Goal: Obtain resource: Download file/media

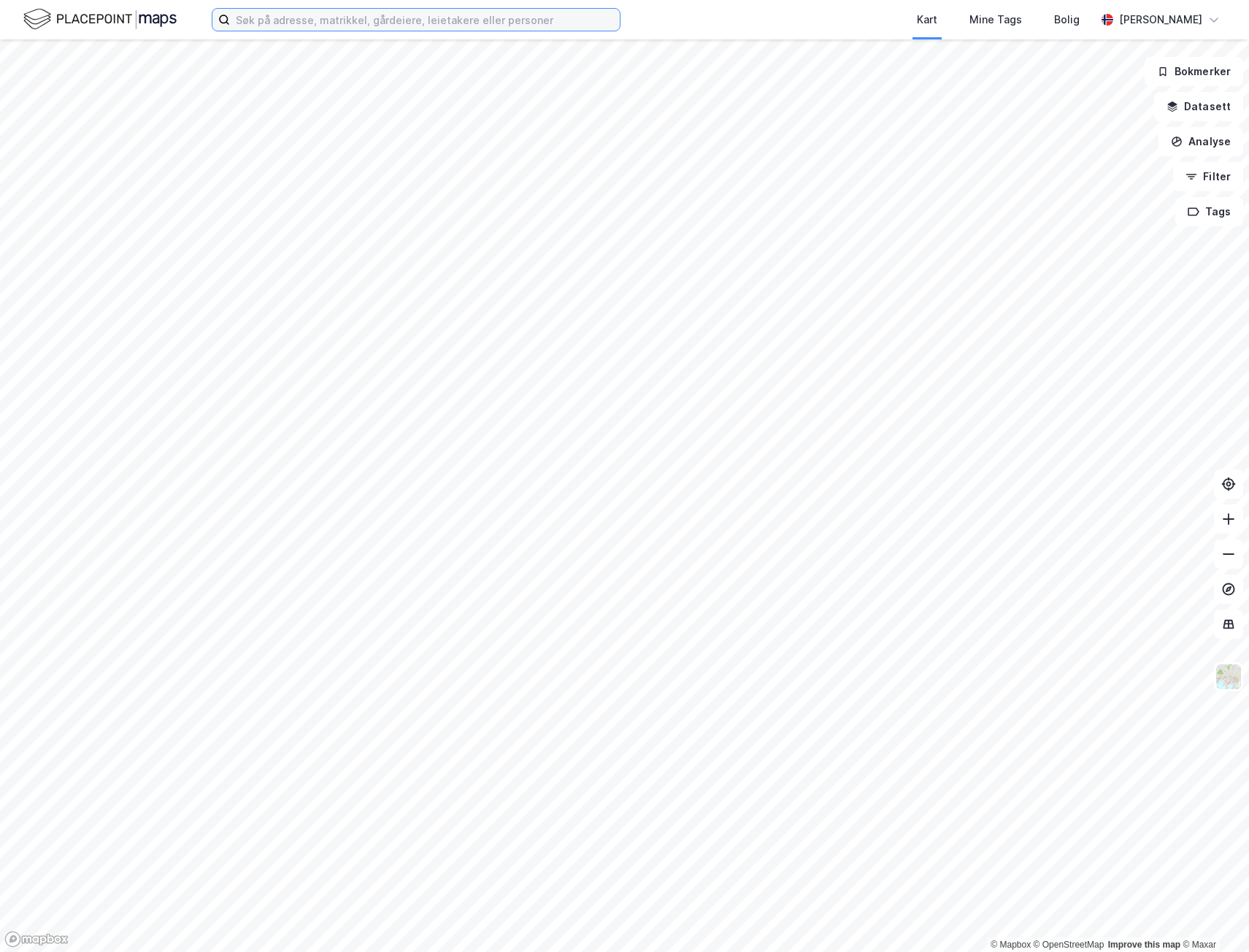
click at [302, 22] on input at bounding box center [424, 20] width 390 height 22
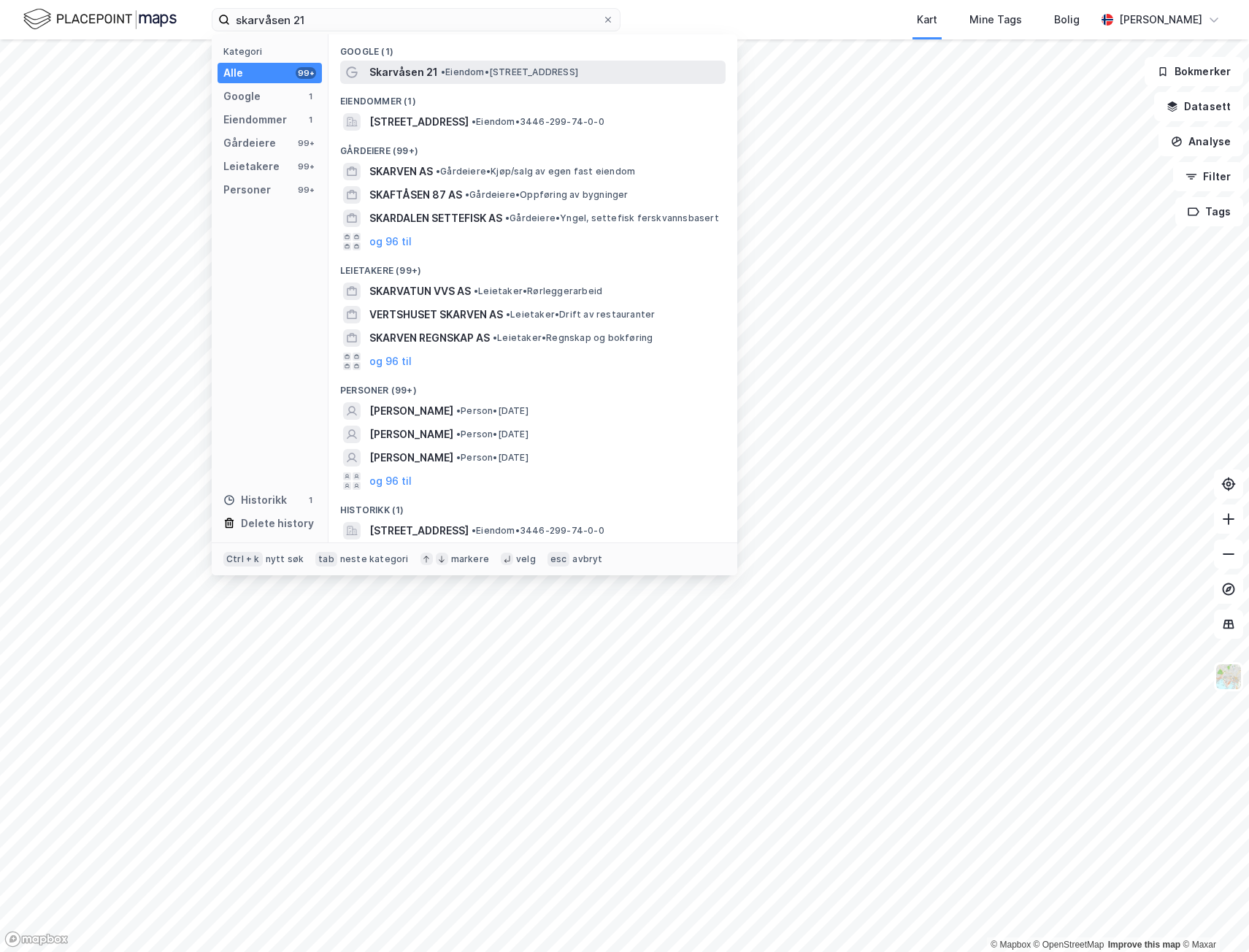
click at [406, 67] on span "Skarvåsen 21" at bounding box center [403, 72] width 69 height 18
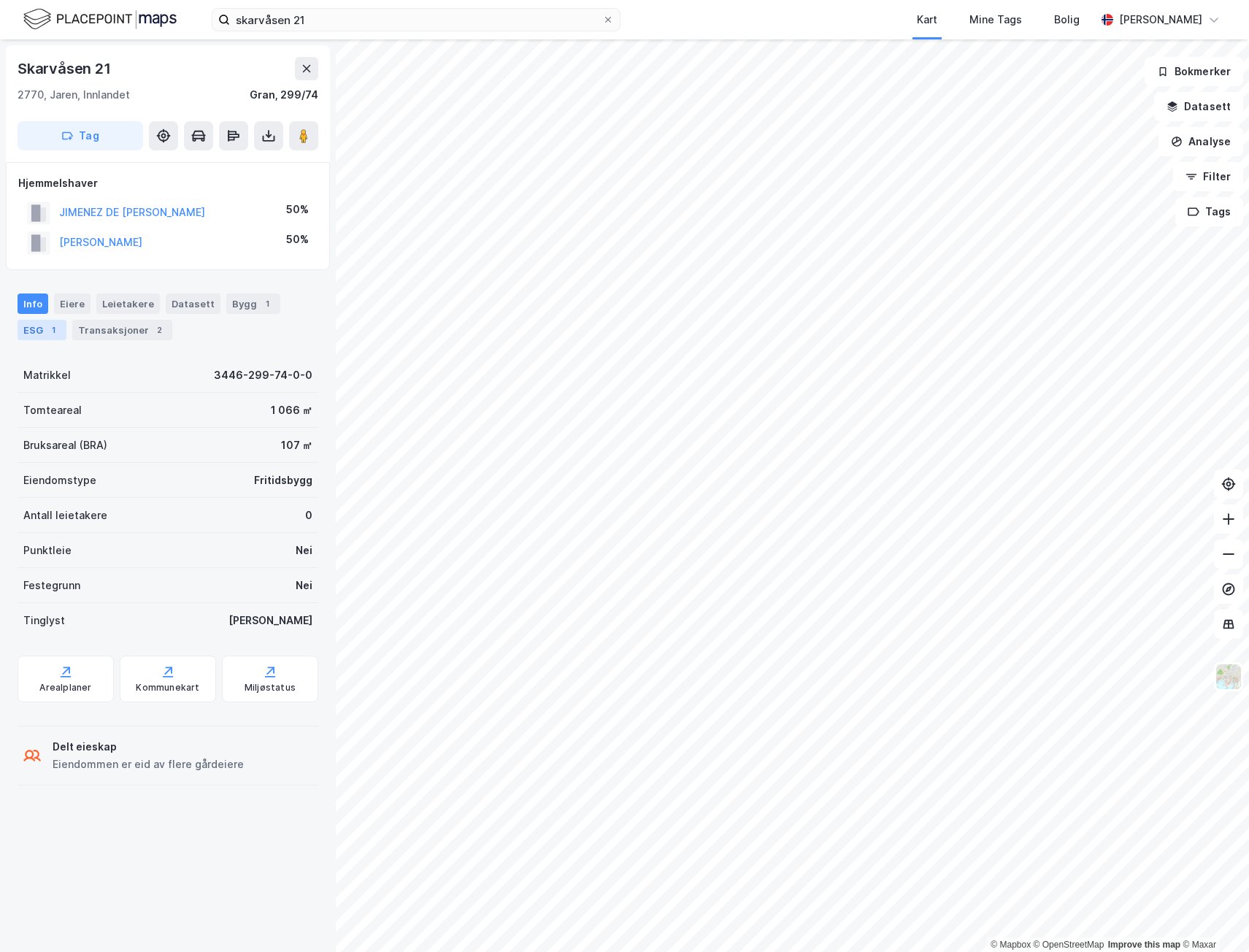
click at [34, 335] on div "ESG 1" at bounding box center [42, 330] width 49 height 21
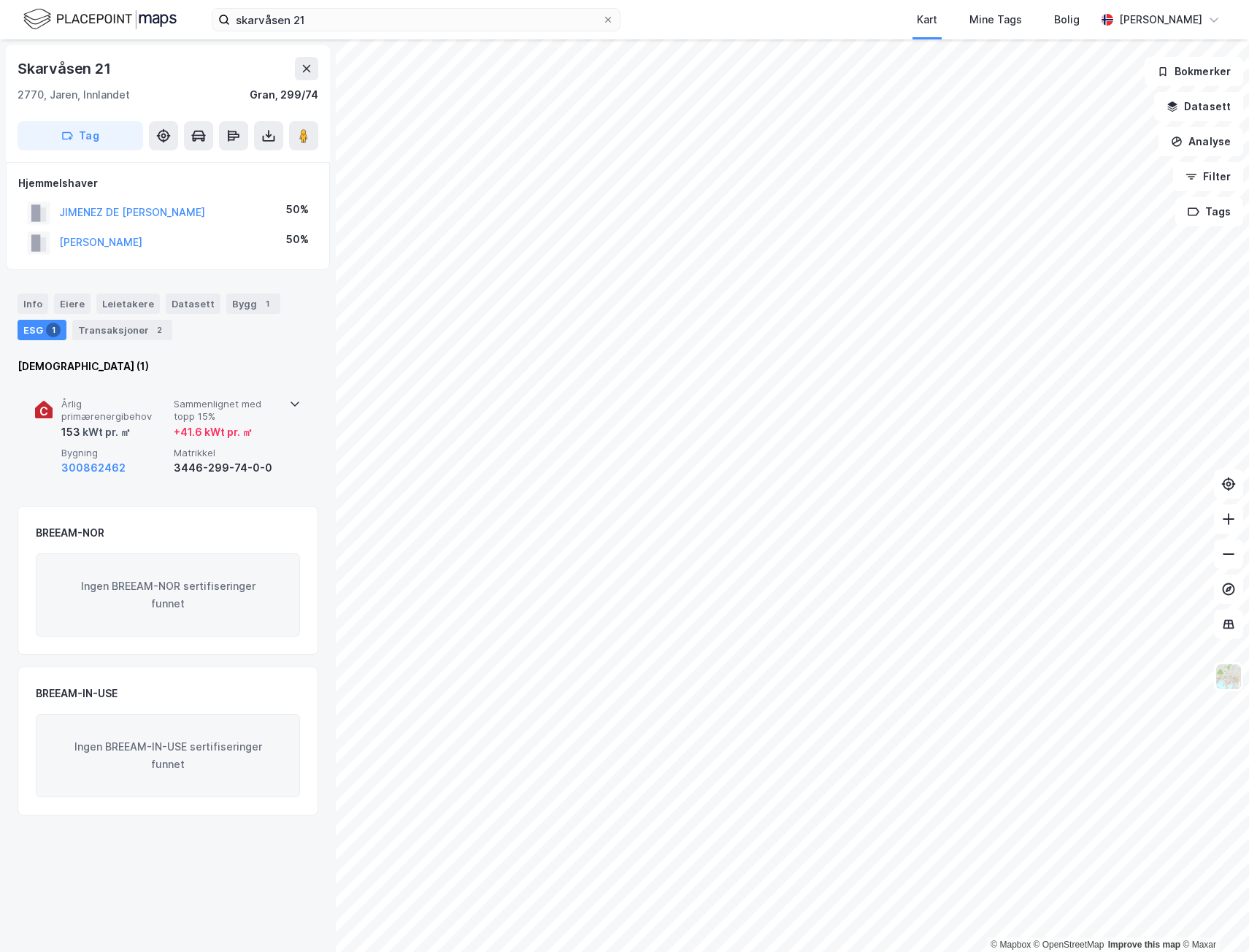
click at [198, 434] on div "+ 41.6 kWt pr. ㎡" at bounding box center [213, 433] width 79 height 18
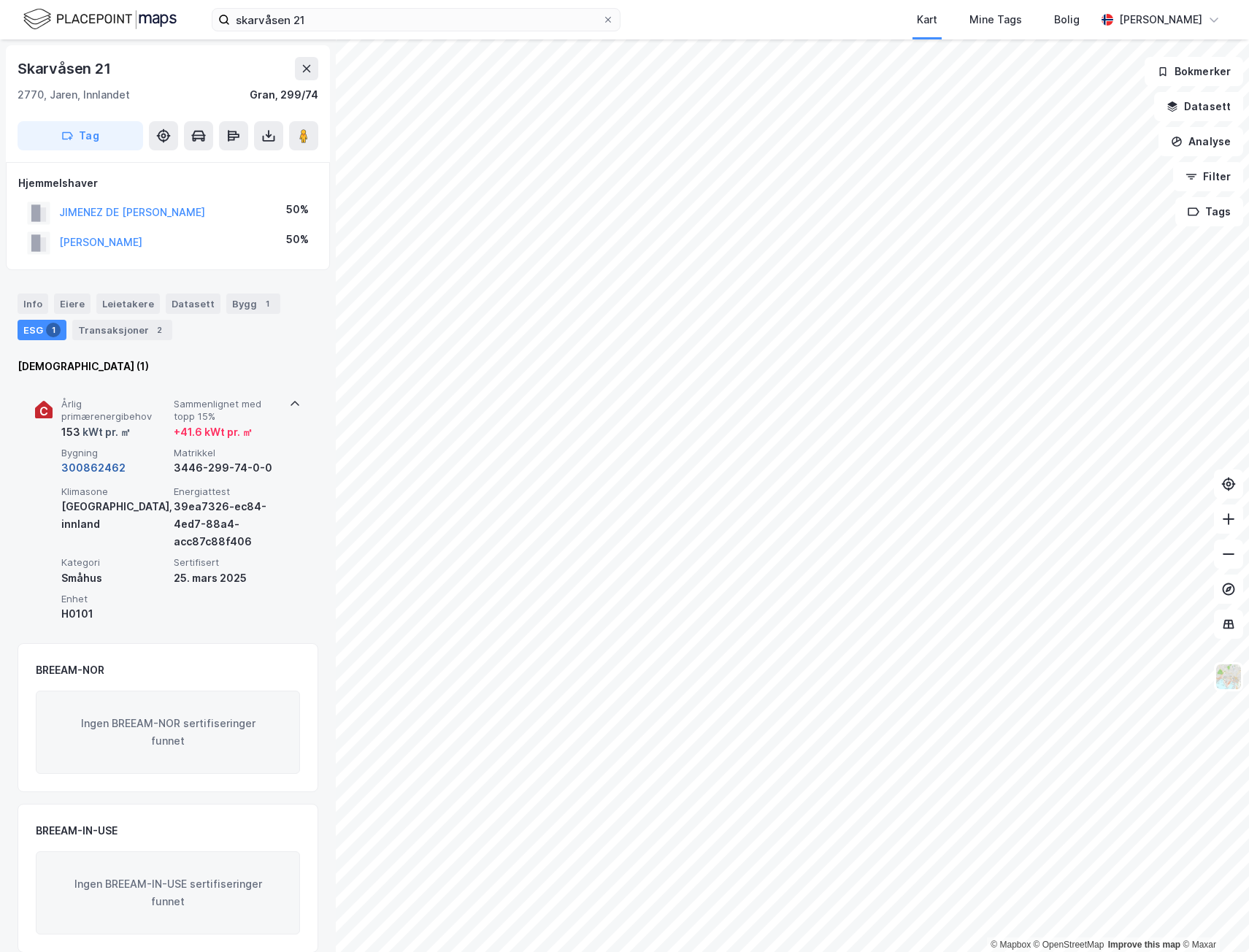
click at [74, 466] on button "300862462" at bounding box center [93, 468] width 64 height 18
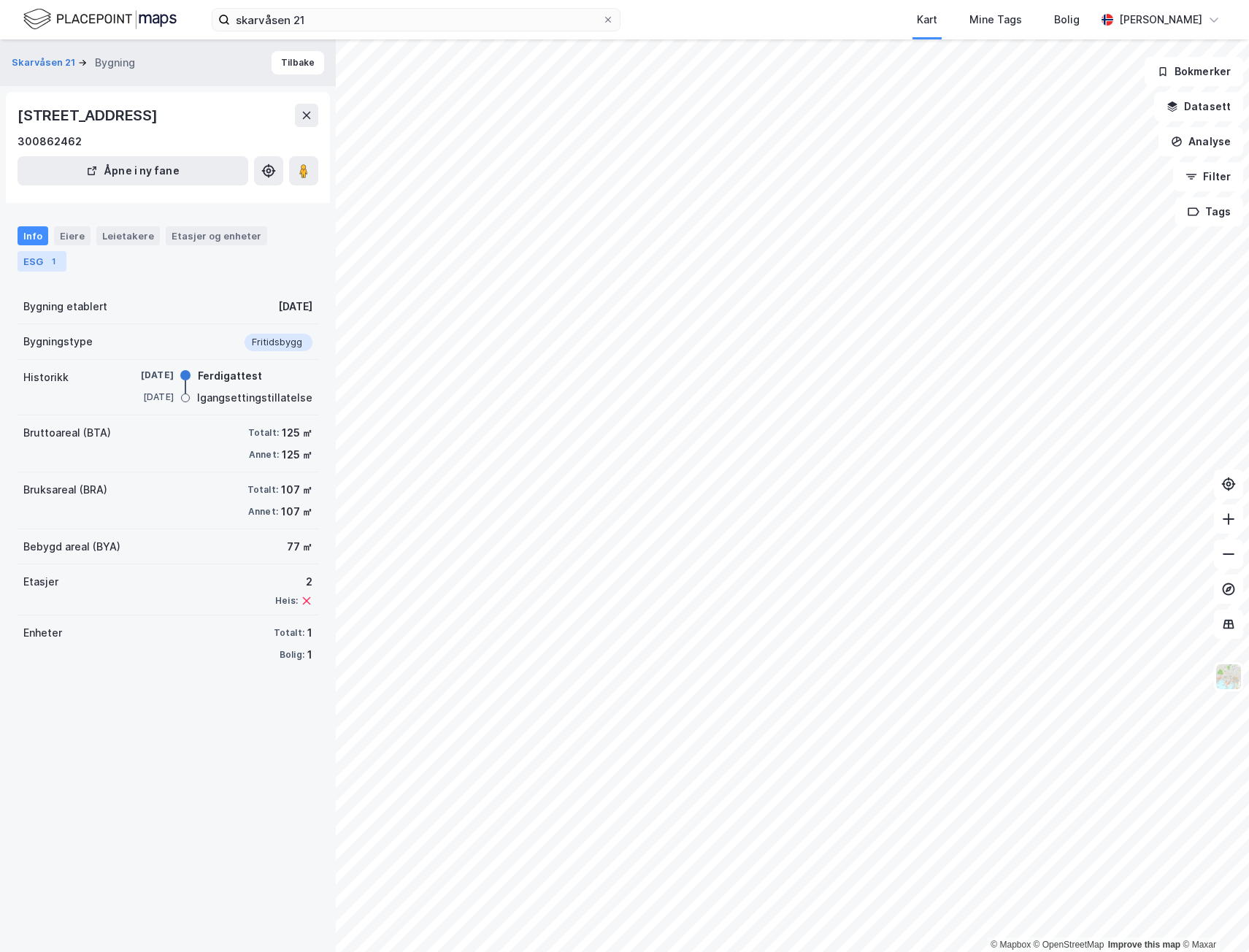
click at [47, 265] on div "1" at bounding box center [53, 262] width 15 height 15
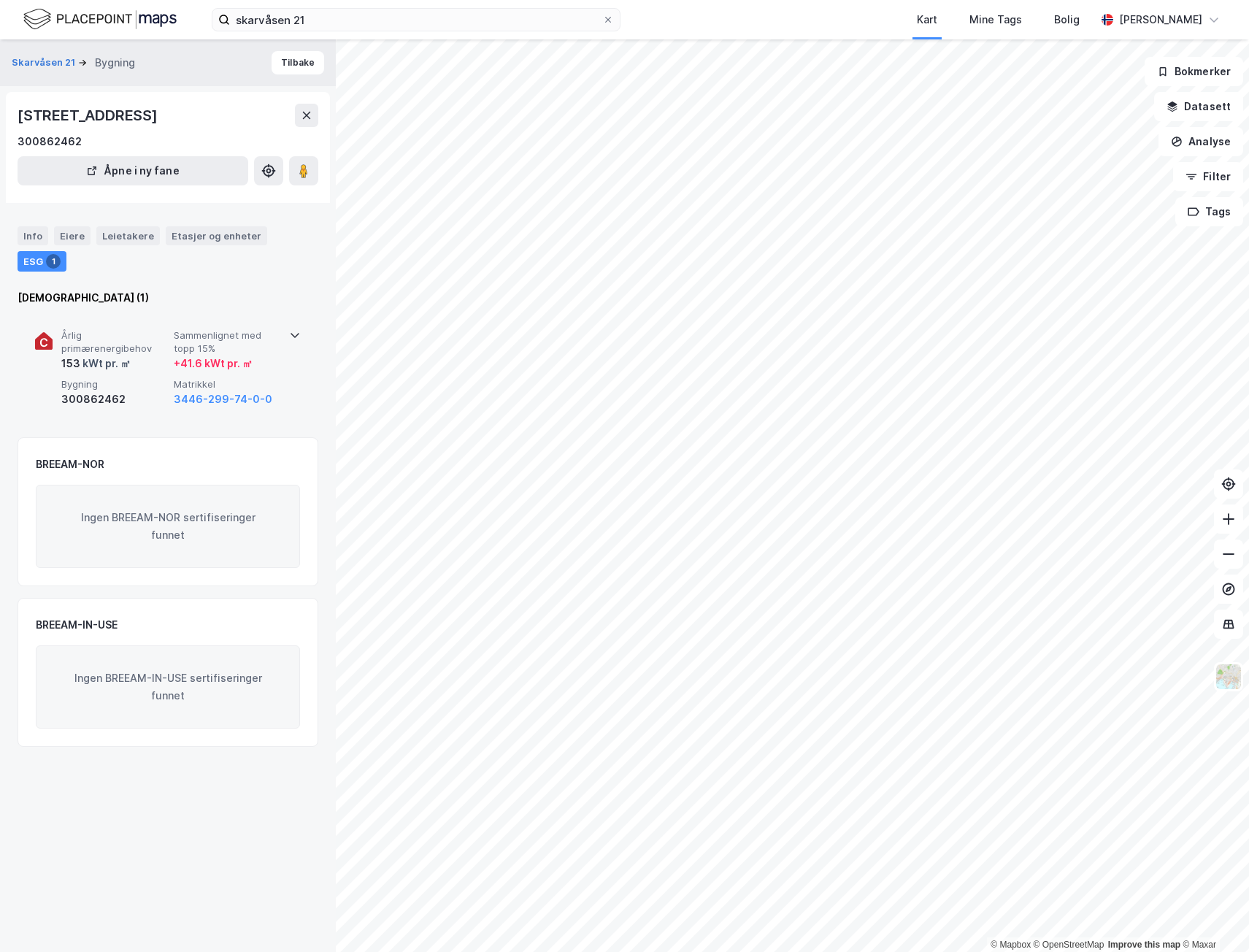
click at [63, 339] on span "Årlig primærenergibehov" at bounding box center [114, 342] width 107 height 26
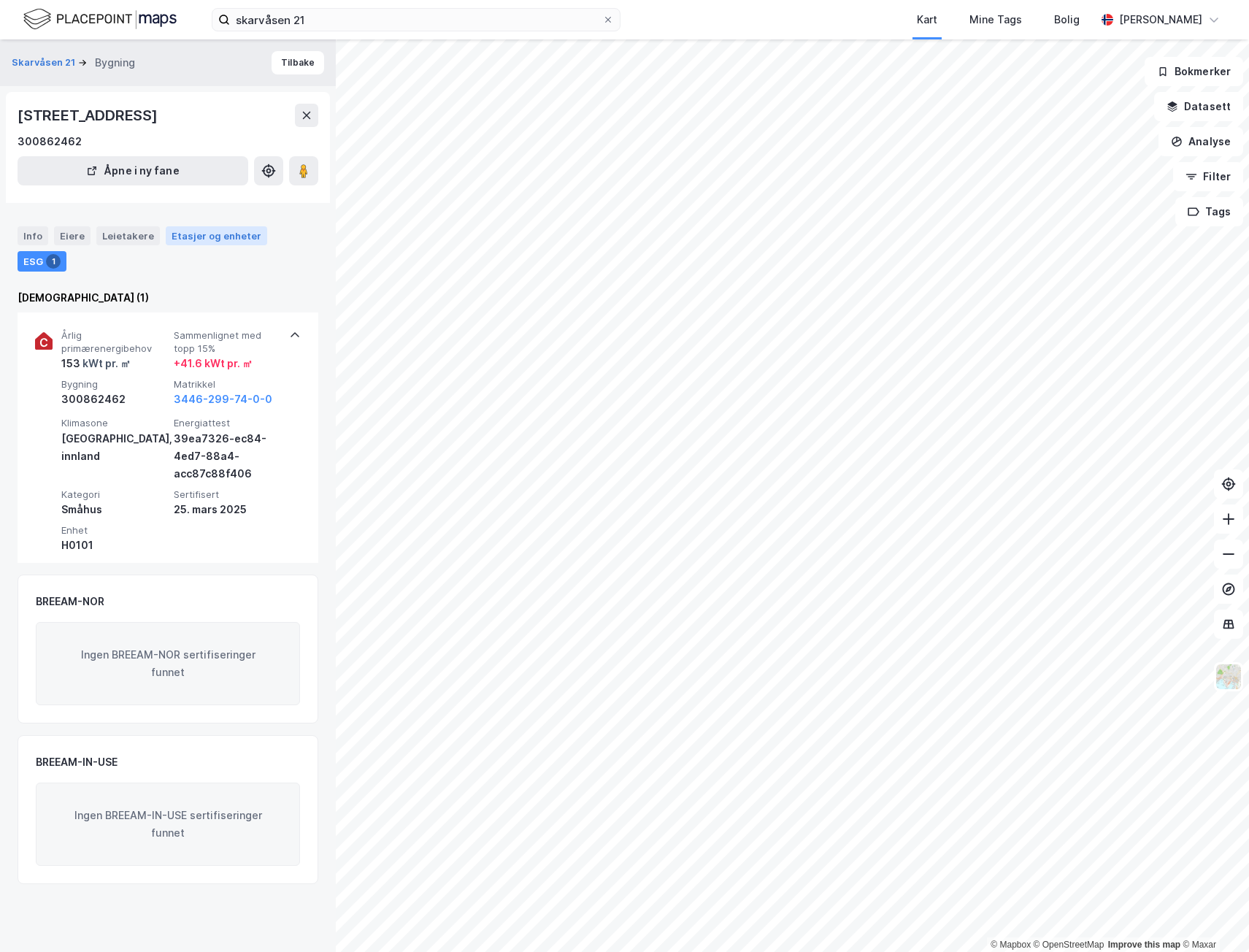
click at [206, 231] on div "Etasjer og enheter" at bounding box center [217, 236] width 90 height 13
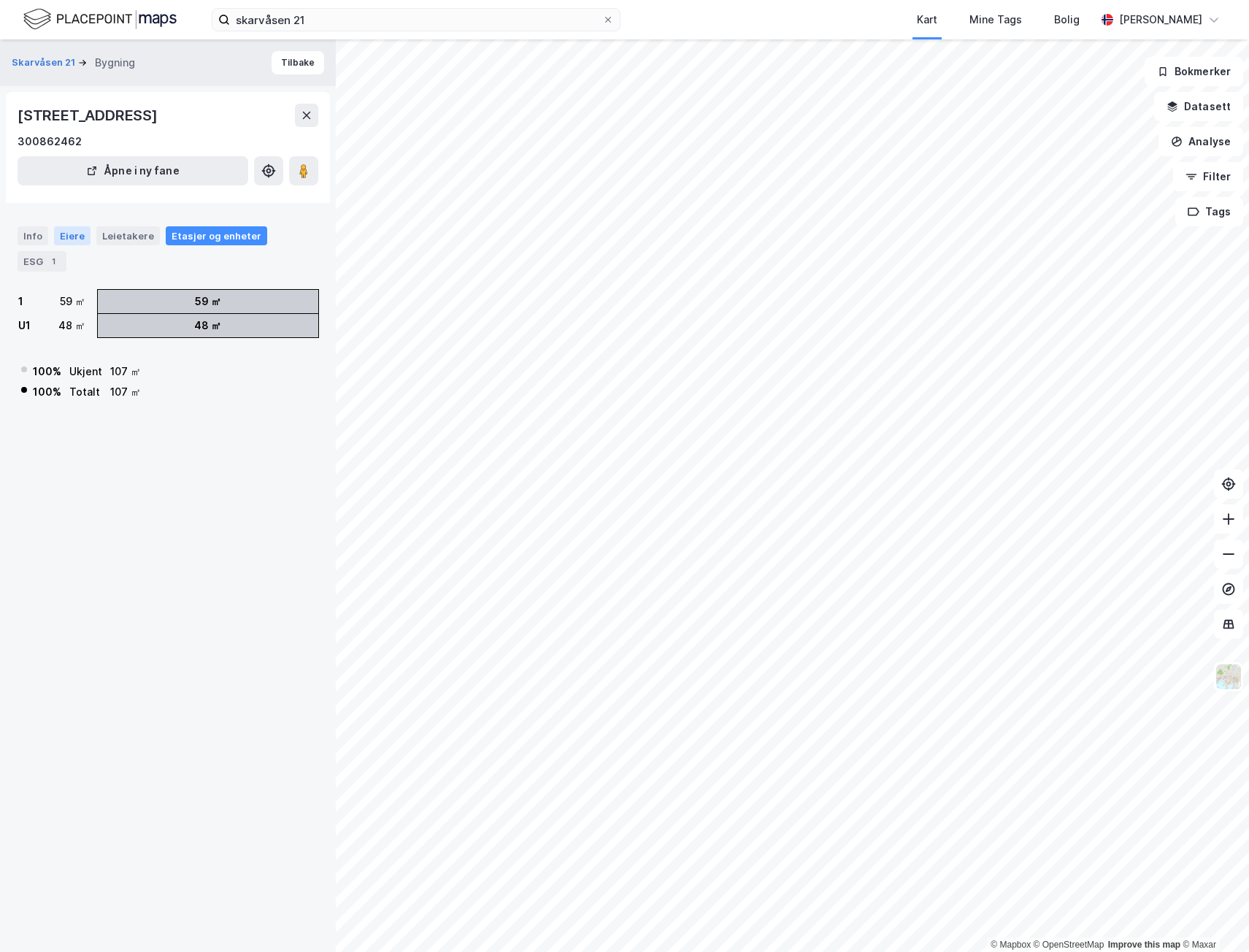
click at [75, 235] on div "Eiere" at bounding box center [72, 236] width 37 height 19
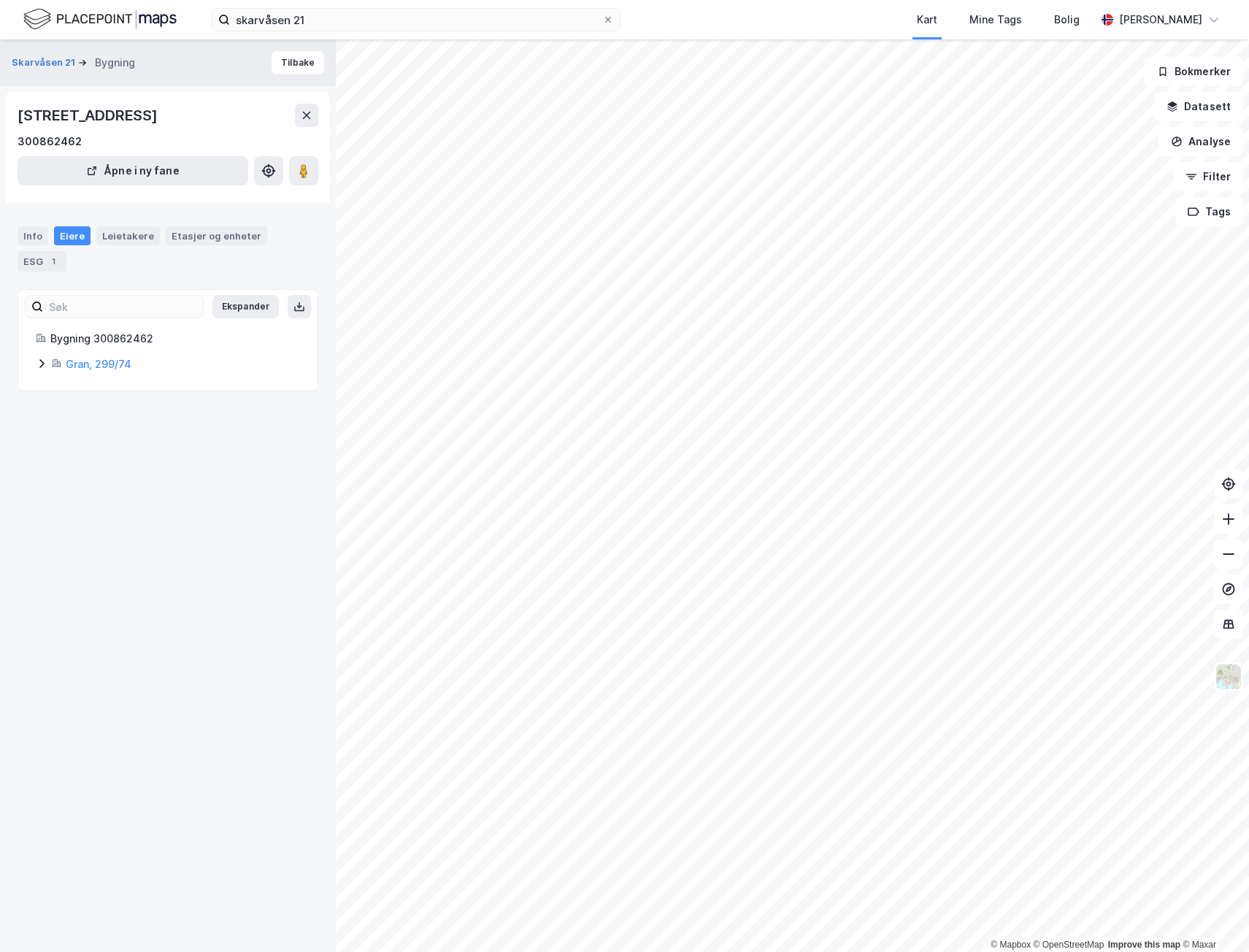
click at [41, 365] on icon at bounding box center [42, 363] width 12 height 12
click at [122, 239] on div "Leietakere" at bounding box center [128, 236] width 63 height 19
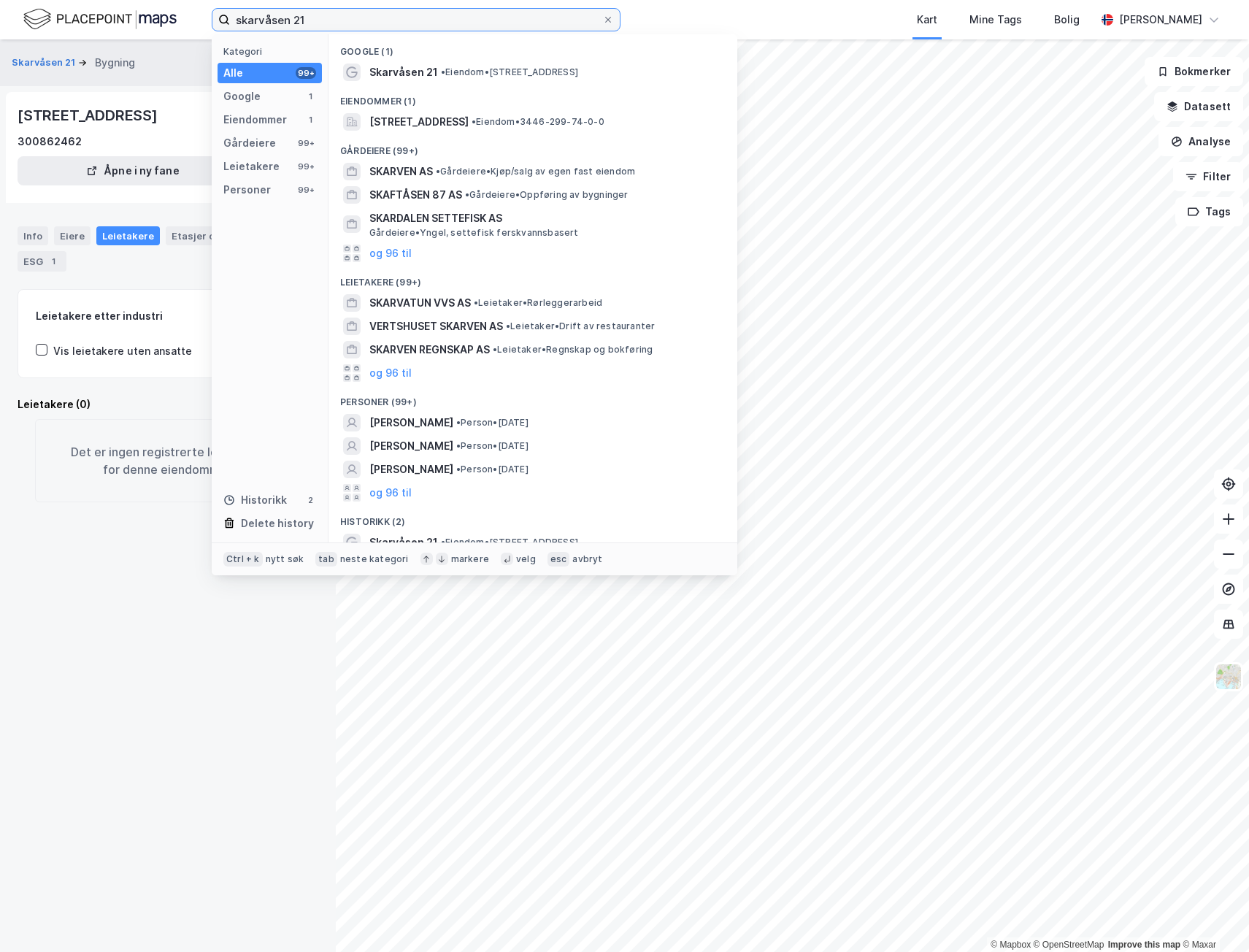
drag, startPoint x: 309, startPoint y: 18, endPoint x: -6, endPoint y: 58, distance: 317.5
click at [0, 58] on html "skarvåsen 21 Kategori Alle 99+ Google 1 Eiendommer 1 Gårdeiere 99+ Leietakere 9…" at bounding box center [624, 476] width 1249 height 952
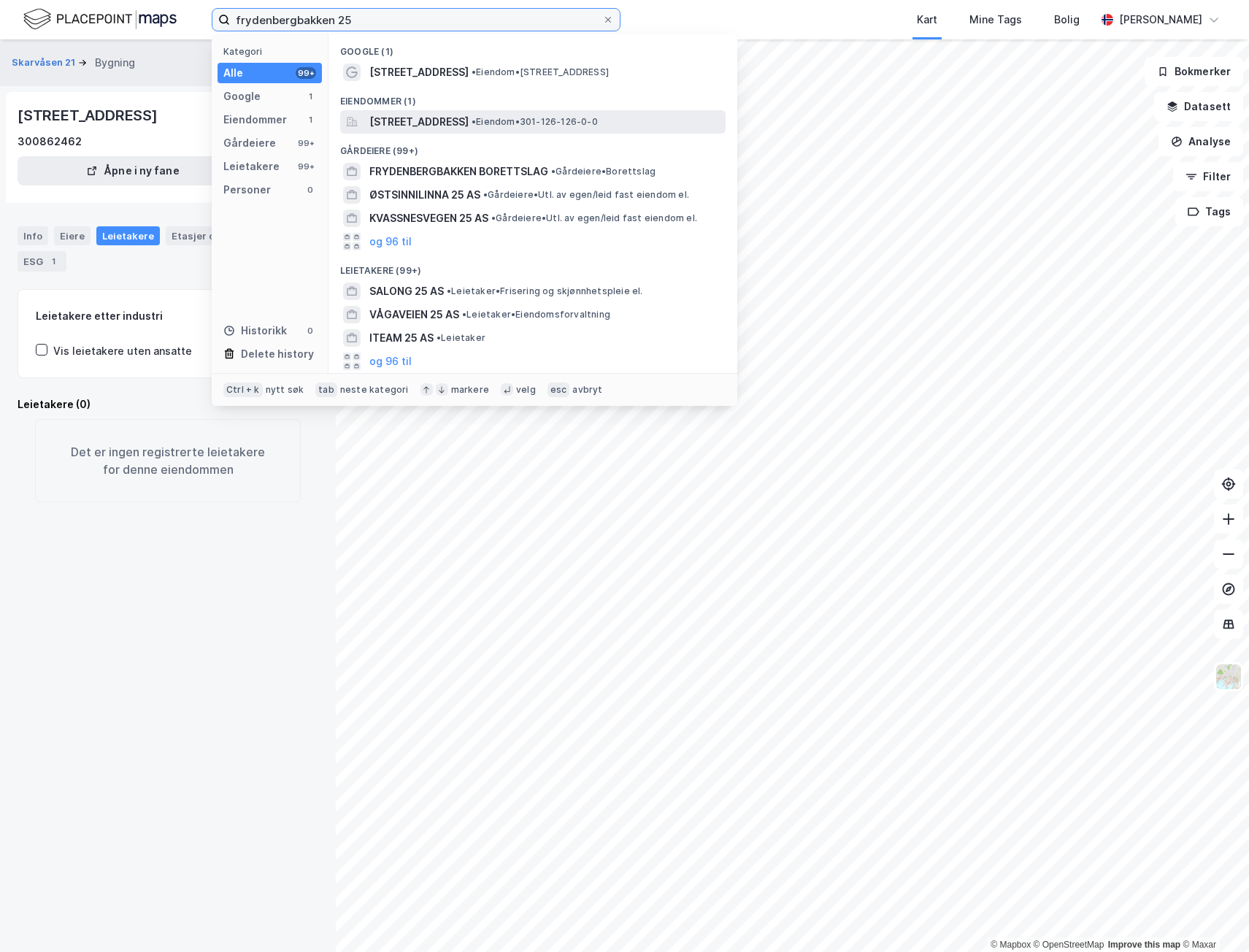
type input "frydenbergbakken 25"
click at [440, 118] on span "[STREET_ADDRESS]" at bounding box center [419, 122] width 99 height 18
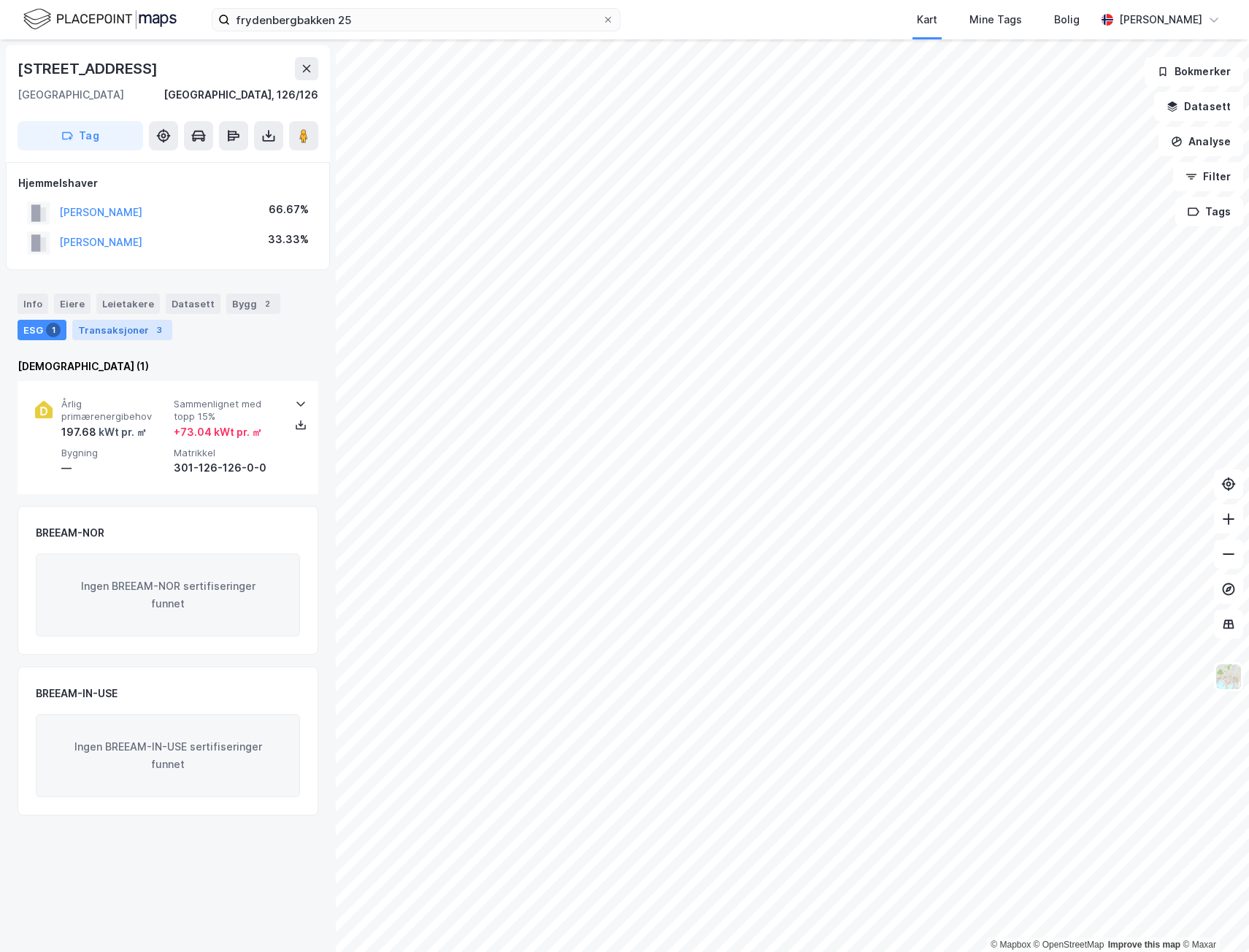
click at [111, 328] on div "Transaksjoner 3" at bounding box center [122, 330] width 100 height 21
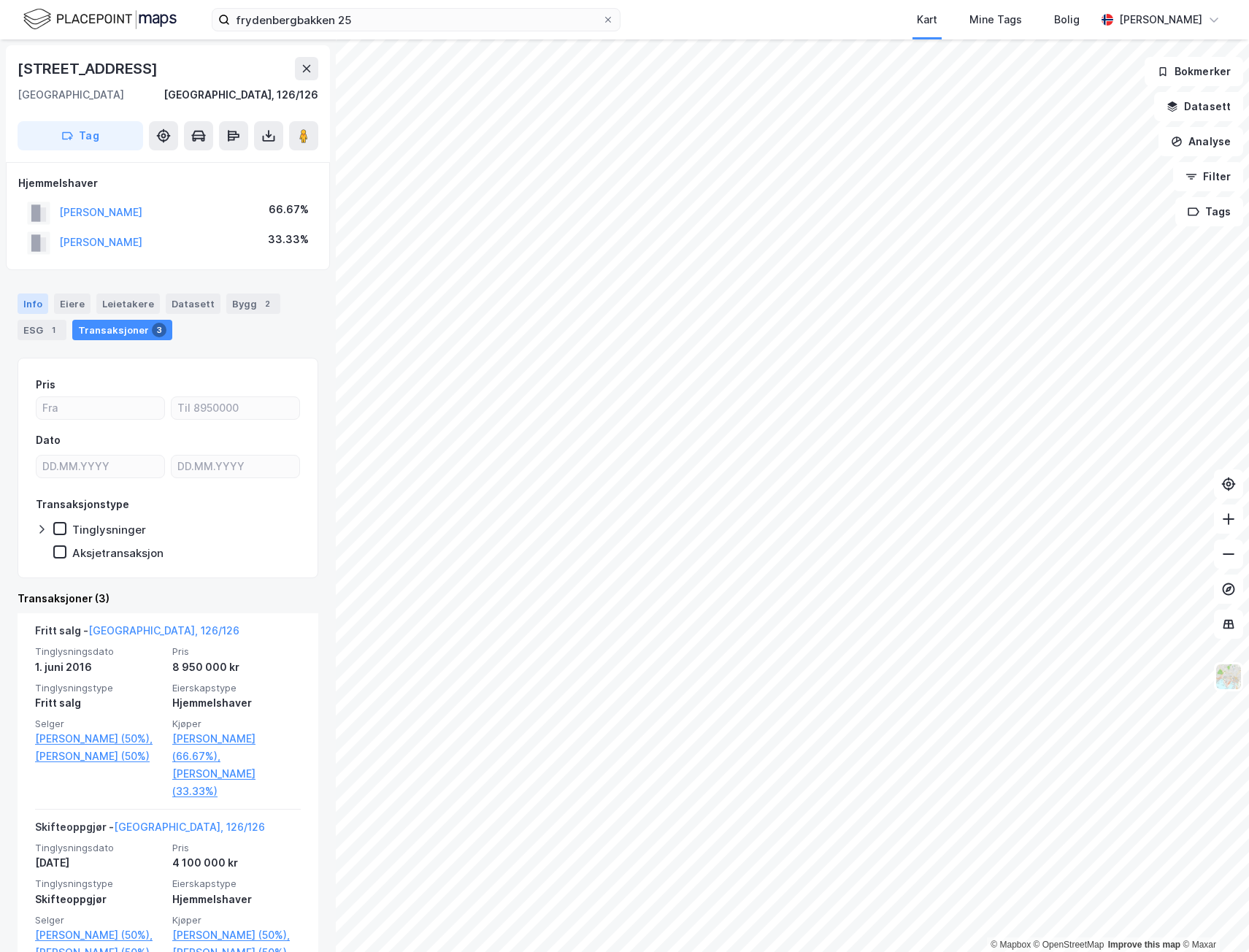
click at [36, 302] on div "Info" at bounding box center [33, 304] width 31 height 21
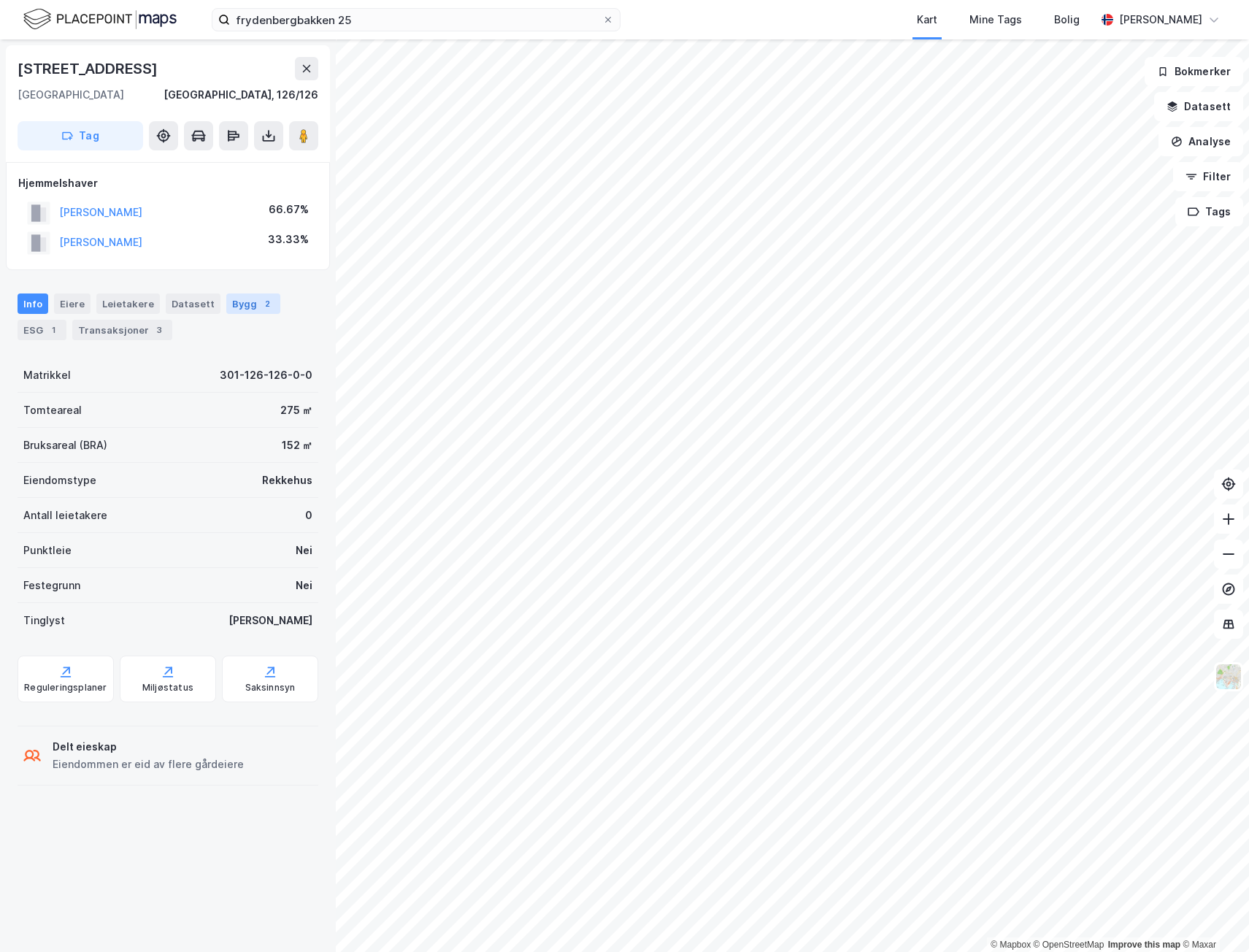
click at [239, 304] on div "Bygg 2" at bounding box center [253, 304] width 54 height 21
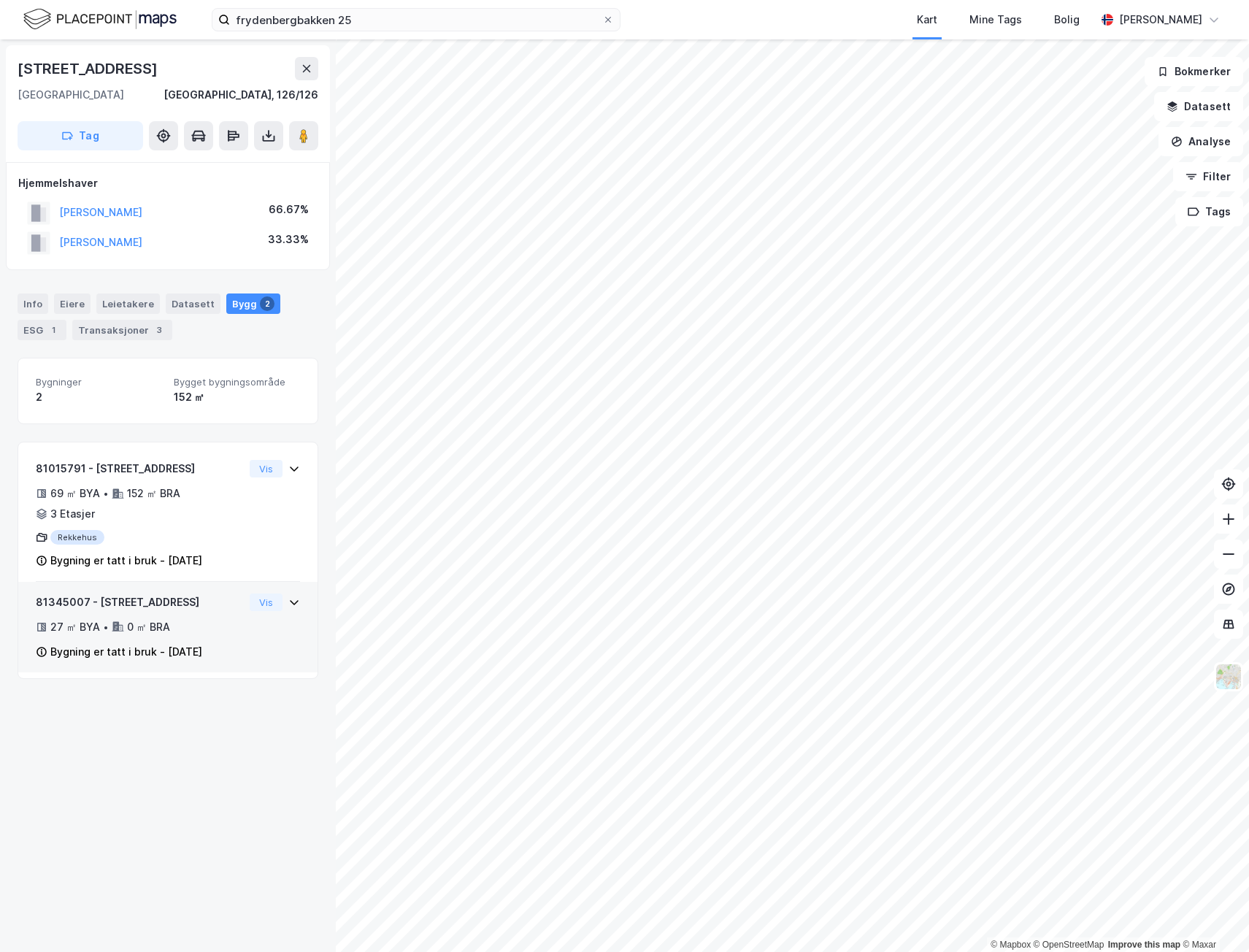
click at [288, 599] on icon at bounding box center [294, 602] width 12 height 12
click at [167, 608] on div "81345007 - [STREET_ADDRESS]" at bounding box center [140, 602] width 208 height 18
click at [273, 597] on div "Vis" at bounding box center [275, 602] width 50 height 18
click at [161, 645] on div "Bygning er tatt i bruk - [DATE]" at bounding box center [126, 652] width 152 height 18
click at [178, 306] on div "Datasett" at bounding box center [193, 304] width 55 height 21
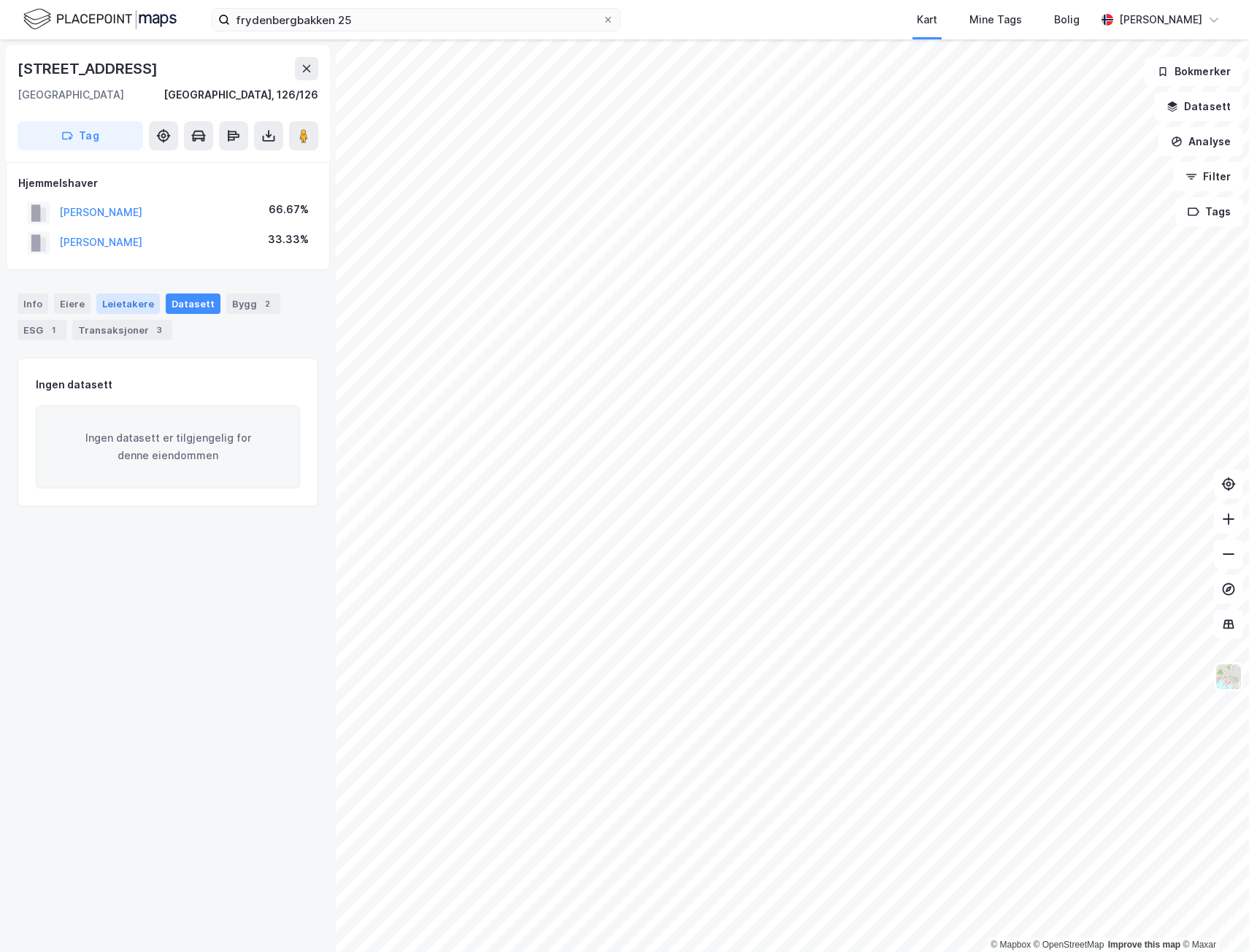
click at [125, 309] on div "Leietakere" at bounding box center [128, 304] width 63 height 21
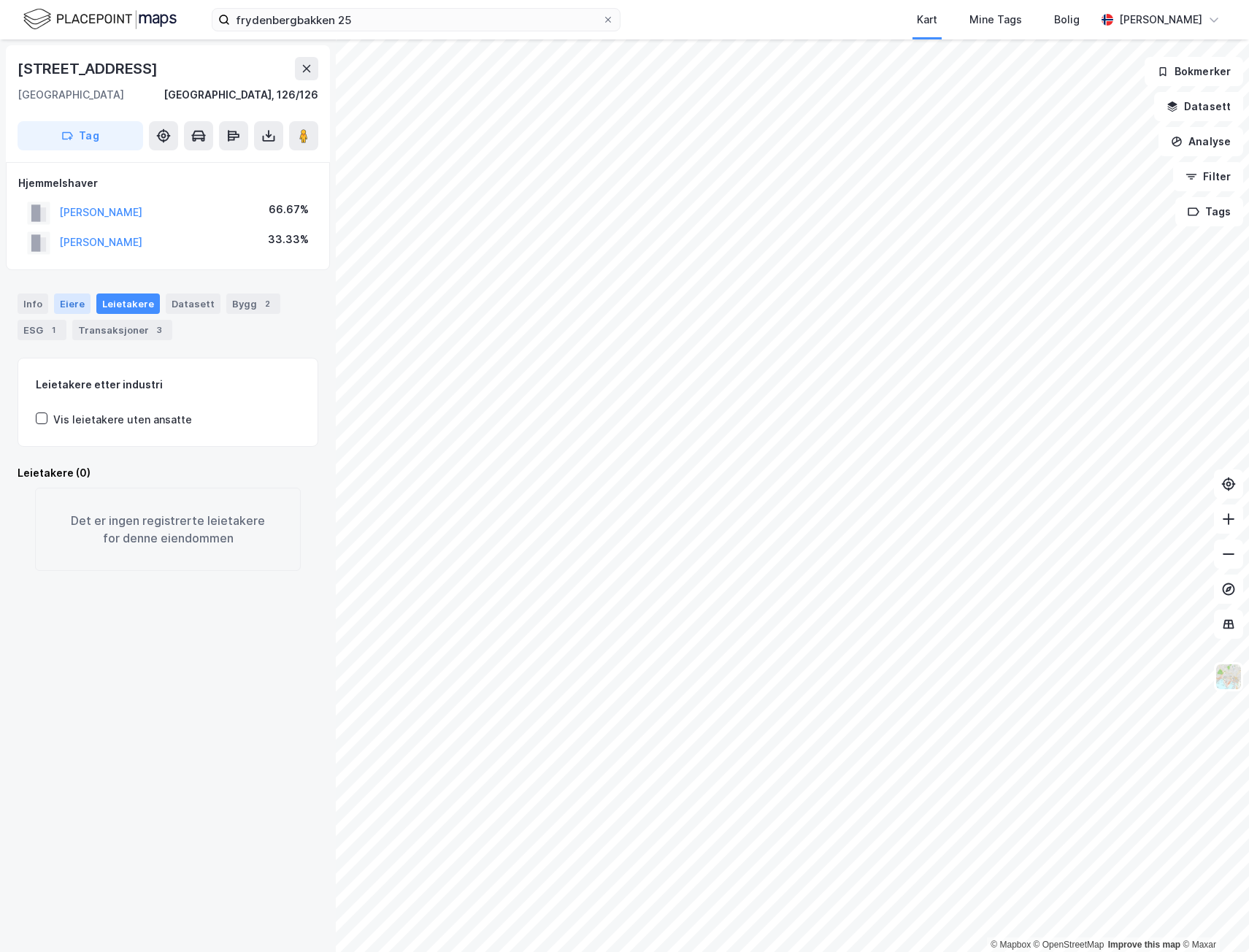
click at [74, 310] on div "Eiere" at bounding box center [72, 304] width 37 height 21
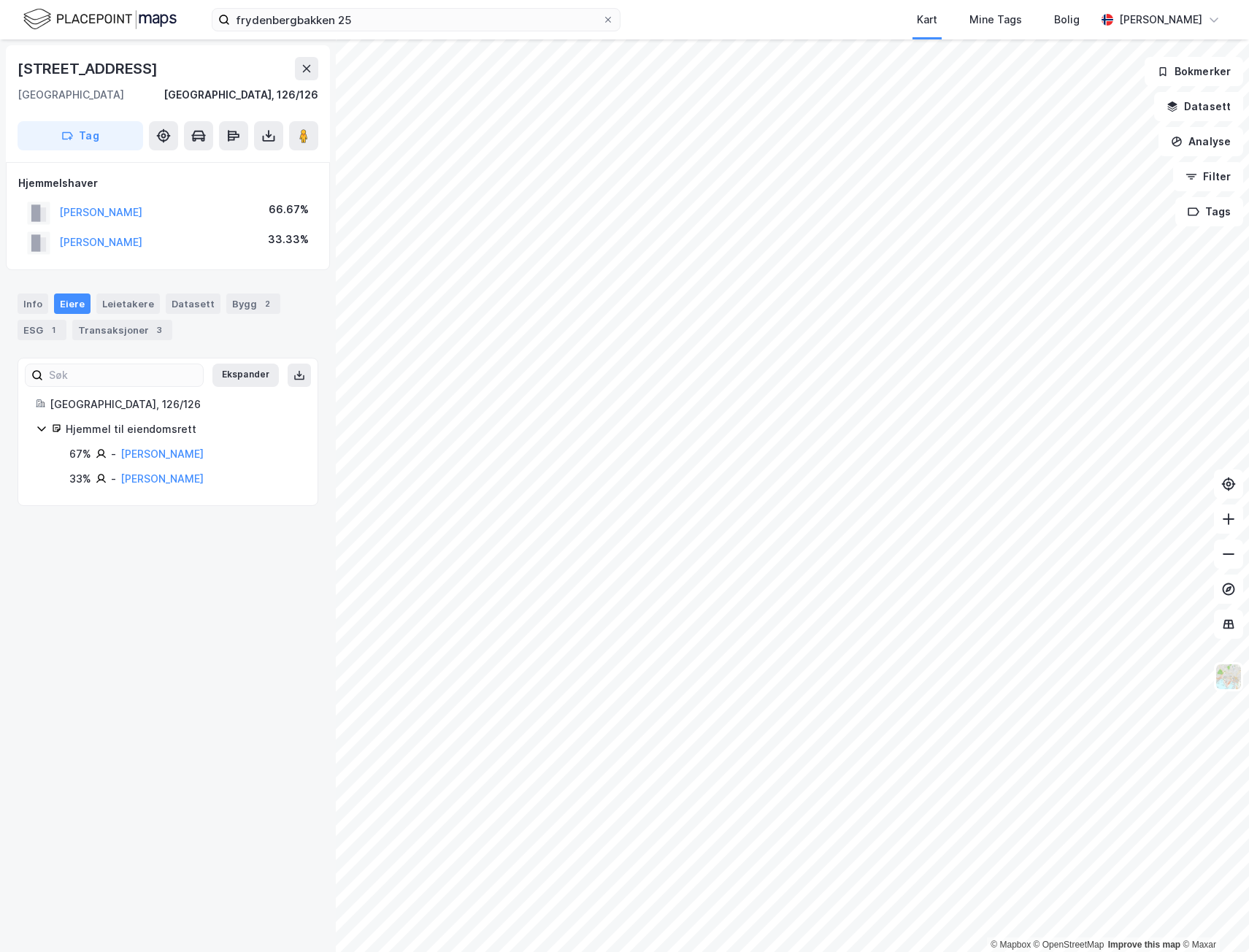
click at [40, 430] on icon at bounding box center [42, 429] width 12 height 12
click at [29, 308] on div "Info" at bounding box center [33, 304] width 31 height 21
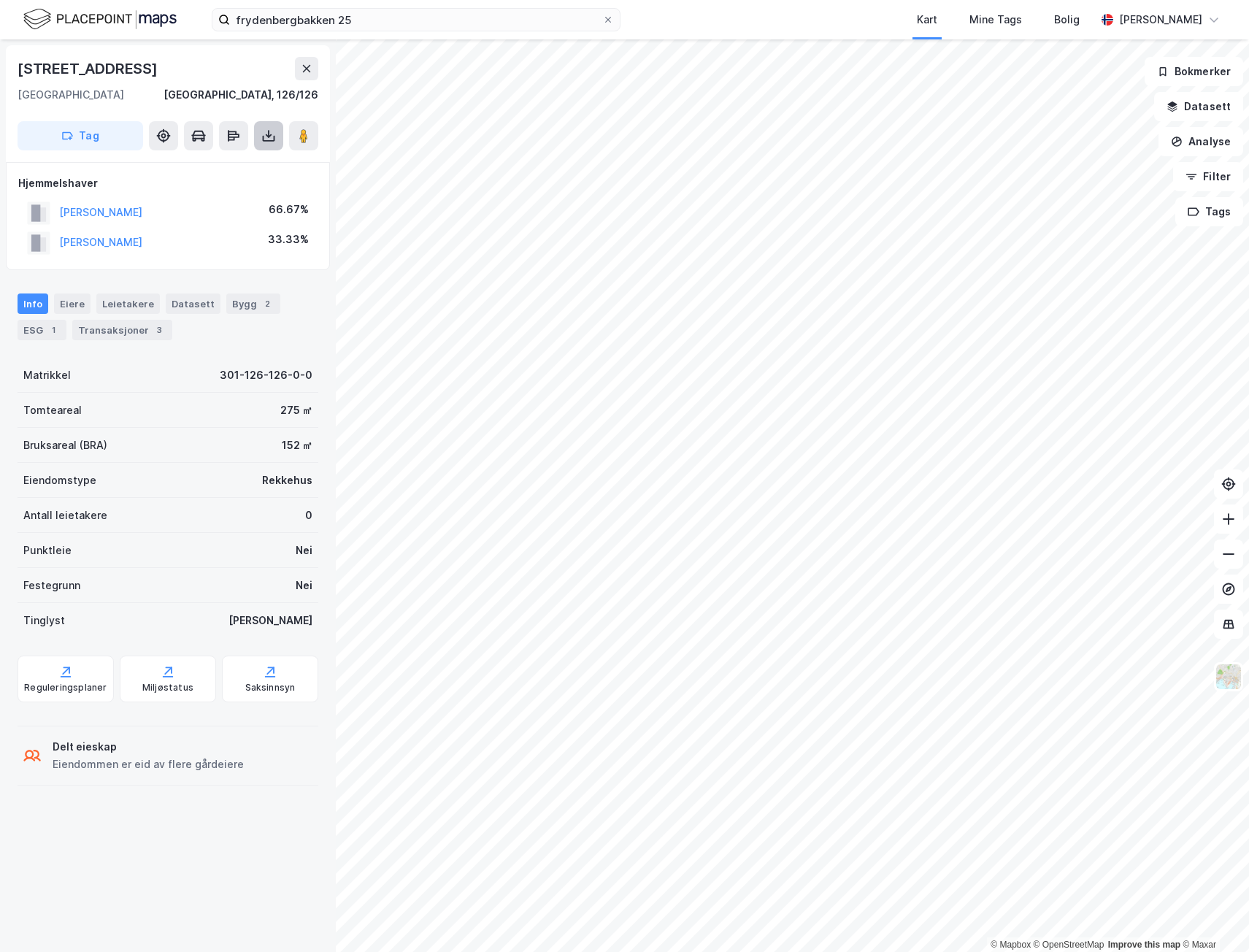
click at [267, 139] on icon at bounding box center [269, 136] width 15 height 15
click at [204, 167] on div "Last ned grunnbok" at bounding box center [196, 165] width 85 height 12
